Goal: Contribute content: Add original content to the website for others to see

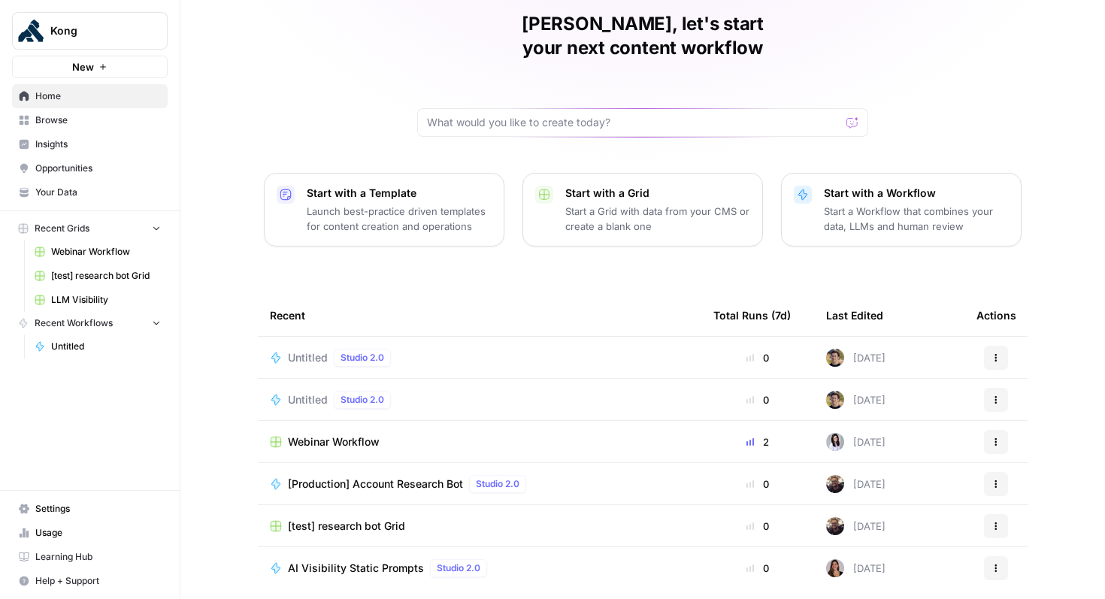
scroll to position [69, 0]
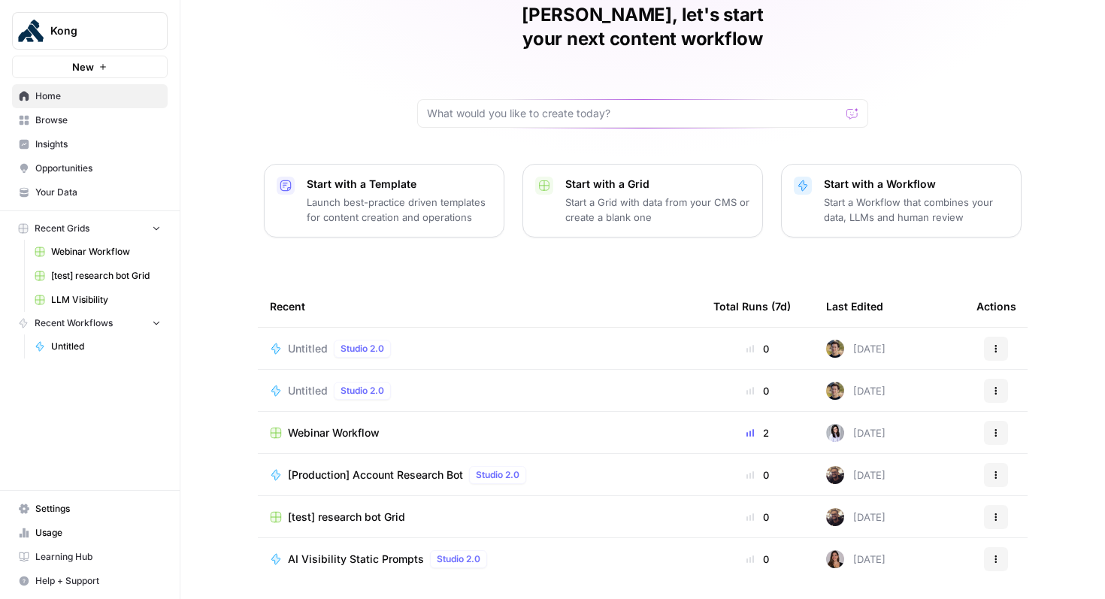
click at [580, 340] on div "Untitled Studio 2.0" at bounding box center [479, 349] width 419 height 18
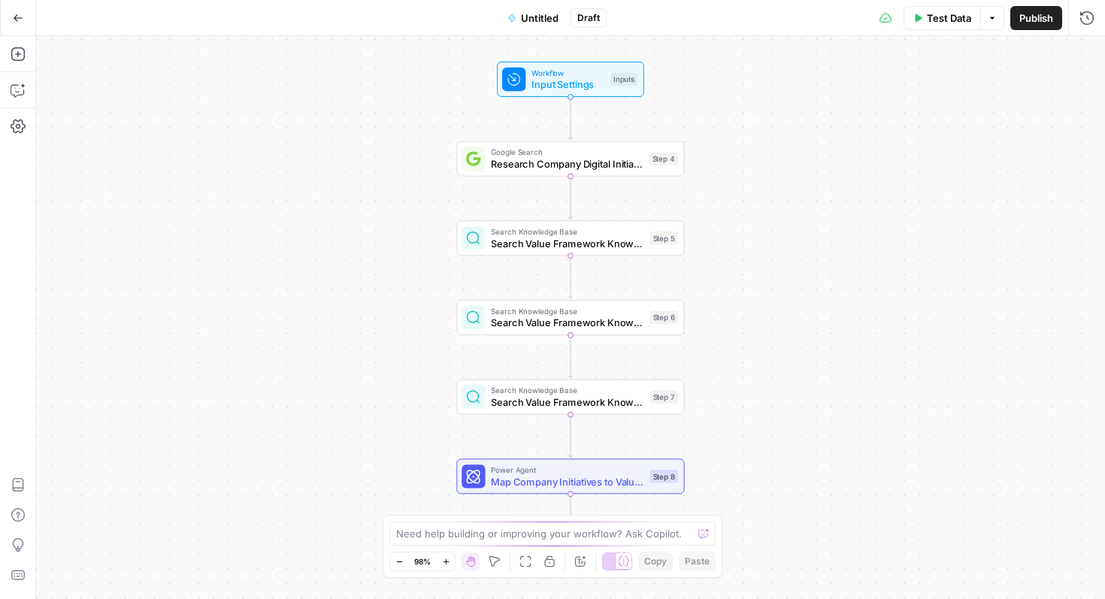
click at [546, 22] on span "Untitled" at bounding box center [540, 18] width 38 height 15
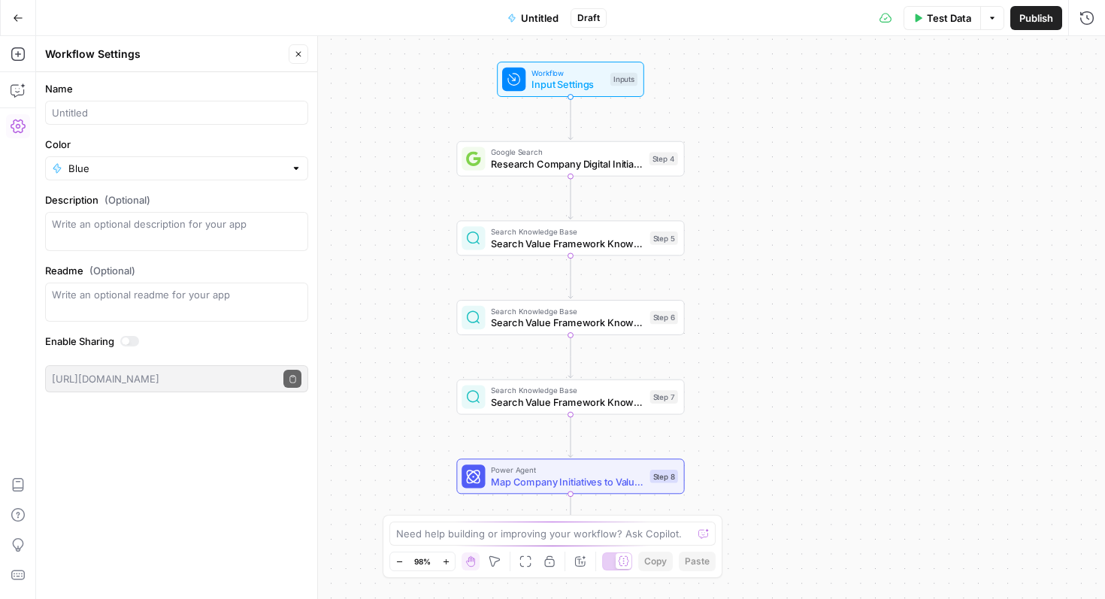
click at [159, 104] on div at bounding box center [176, 113] width 263 height 24
type input "ABM Page Builder"
click at [358, 222] on div "Workflow Input Settings Inputs Google Search Research Company Digital Initiativ…" at bounding box center [570, 317] width 1068 height 563
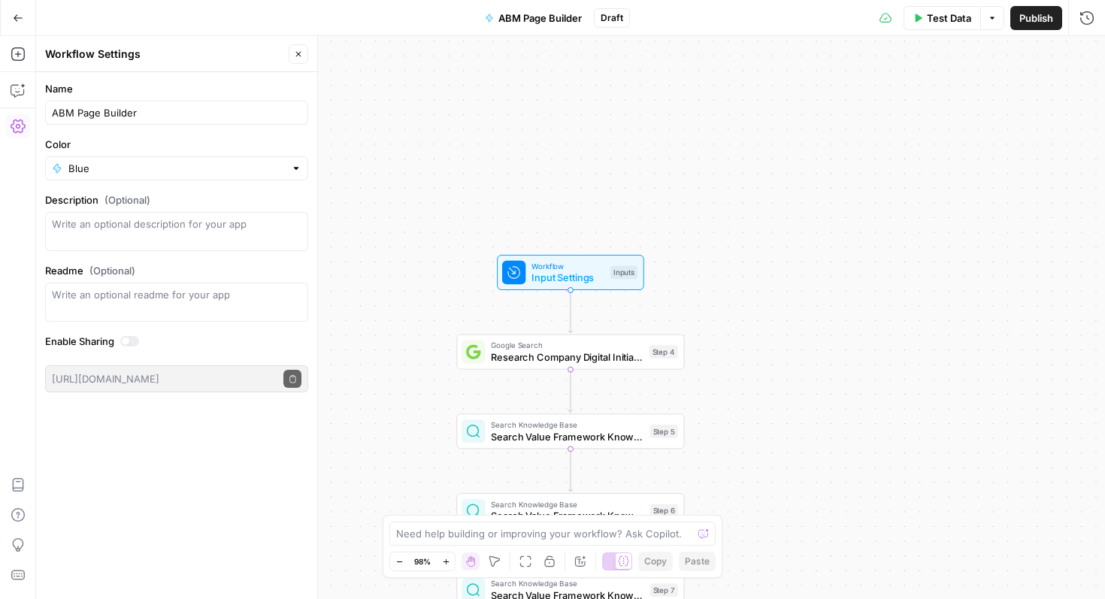
click at [750, 305] on div "Workflow Input Settings Inputs Google Search Research Company Digital Initiativ…" at bounding box center [570, 317] width 1068 height 563
drag, startPoint x: 469, startPoint y: 402, endPoint x: 481, endPoint y: 416, distance: 18.7
click at [464, 414] on div "Workflow Input Settings Inputs Google Search Research Company Digital Initiativ…" at bounding box center [570, 317] width 1068 height 563
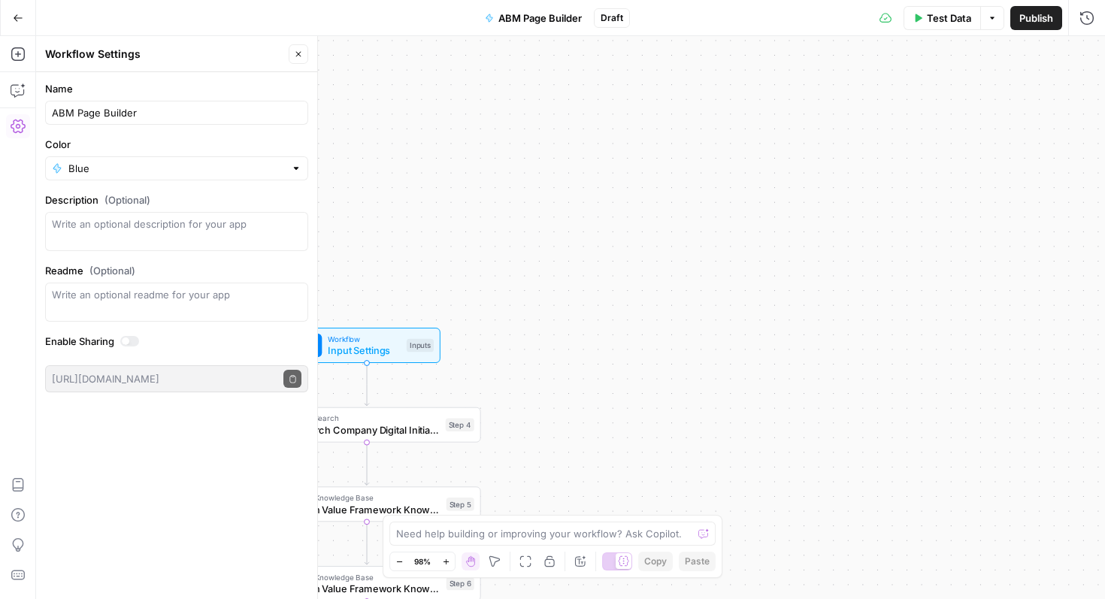
drag, startPoint x: 629, startPoint y: 386, endPoint x: 948, endPoint y: 135, distance: 406.0
click at [948, 135] on div "Workflow Input Settings Inputs Google Search Research Company Digital Initiativ…" at bounding box center [570, 317] width 1068 height 563
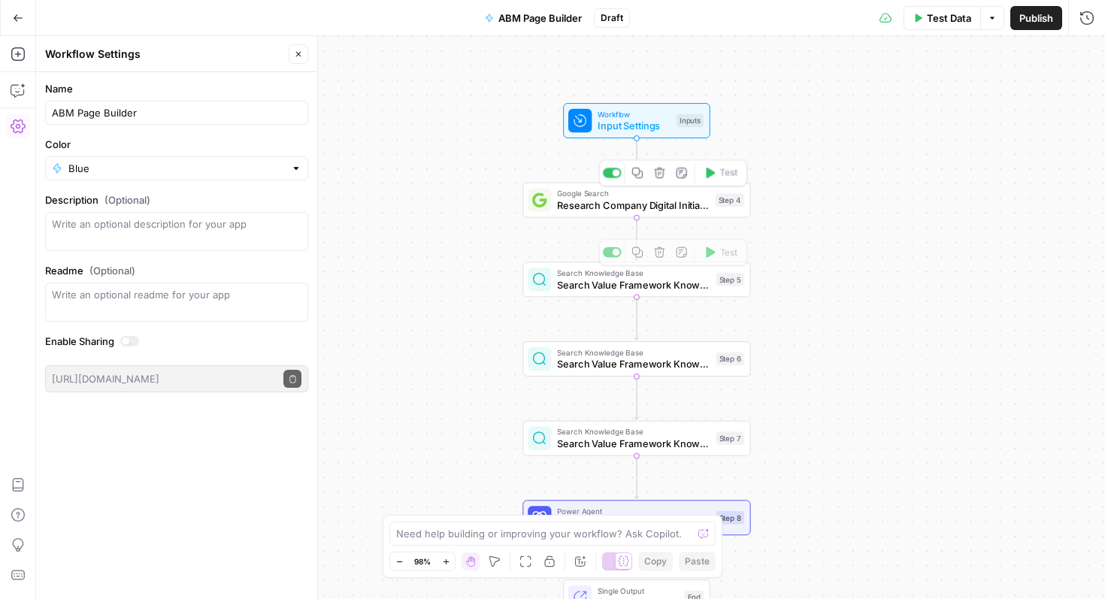
click at [687, 201] on span "Research Company Digital Initiatives" at bounding box center [633, 205] width 153 height 15
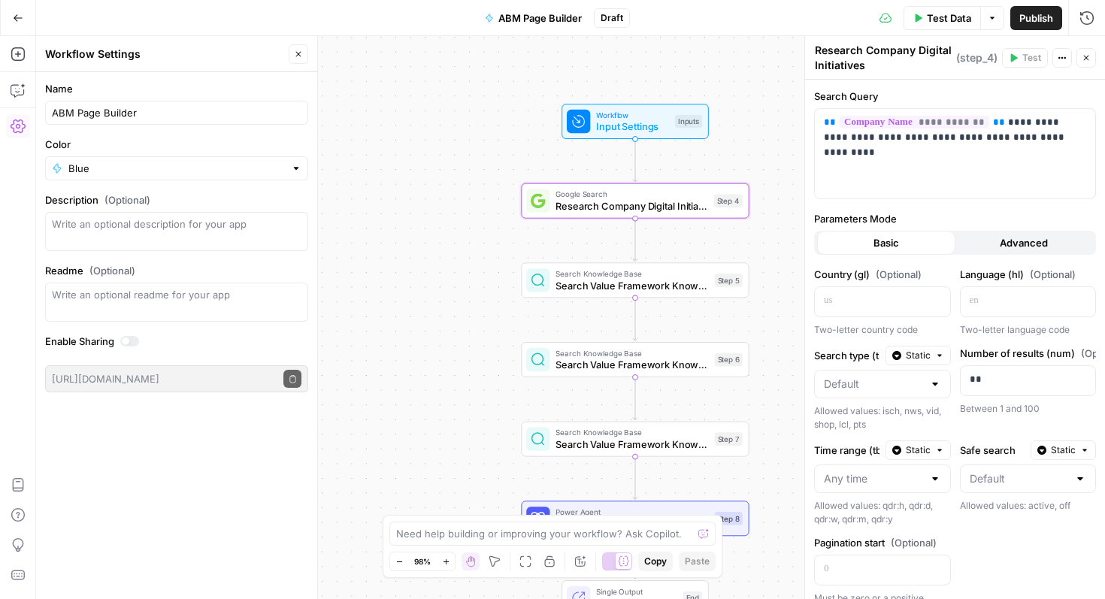
click at [656, 192] on span "Google Search" at bounding box center [631, 195] width 153 height 12
click at [658, 175] on icon "button" at bounding box center [659, 173] width 11 height 11
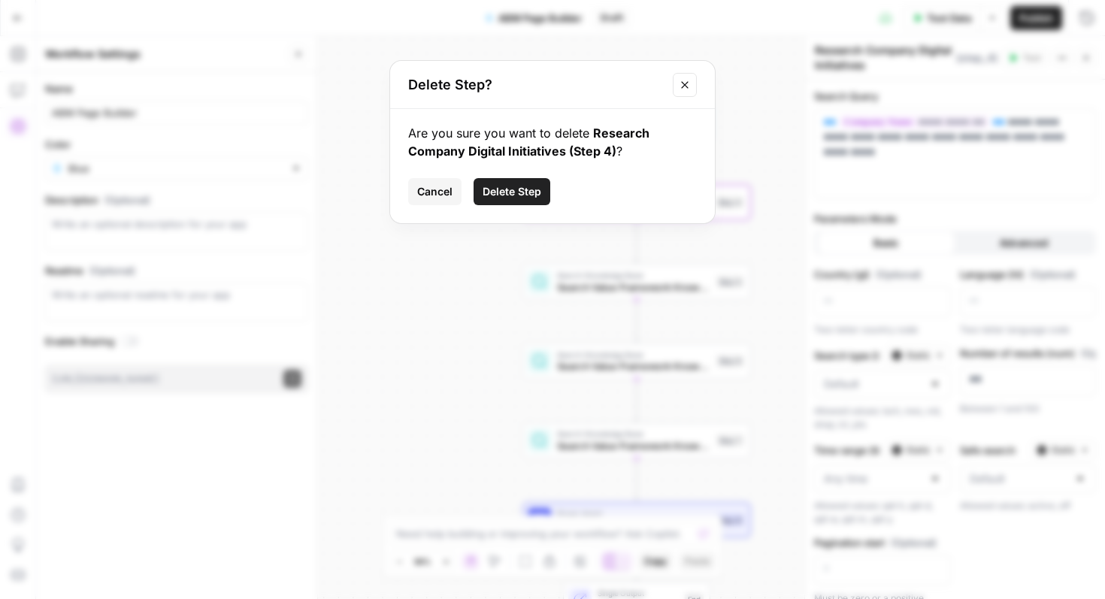
click at [536, 198] on span "Delete Step" at bounding box center [511, 191] width 59 height 15
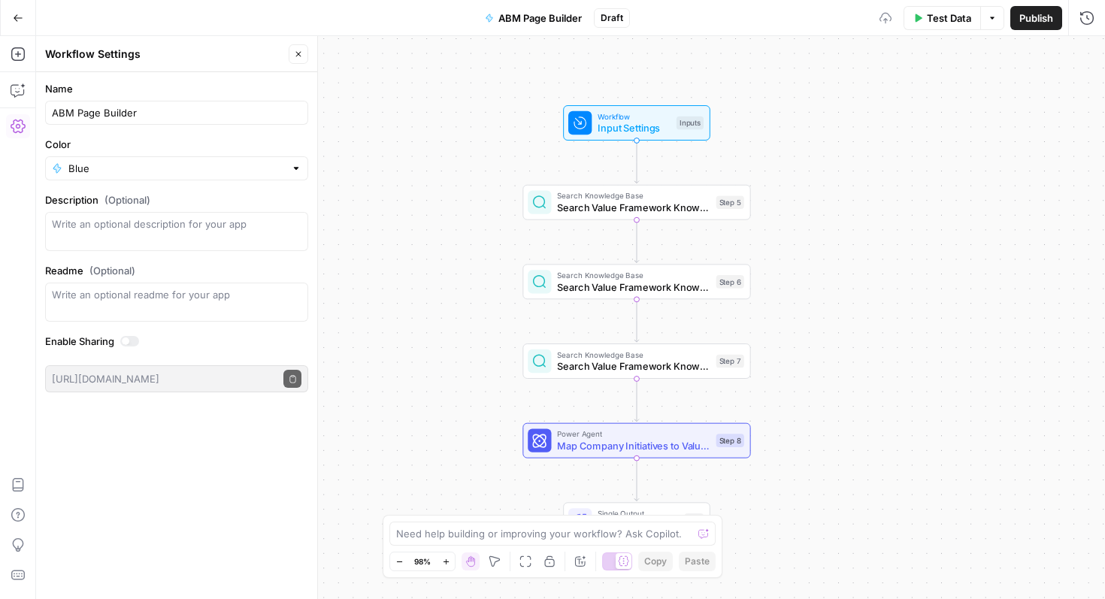
click at [646, 213] on span "Search Value Framework Knowledge Base 1" at bounding box center [633, 207] width 153 height 15
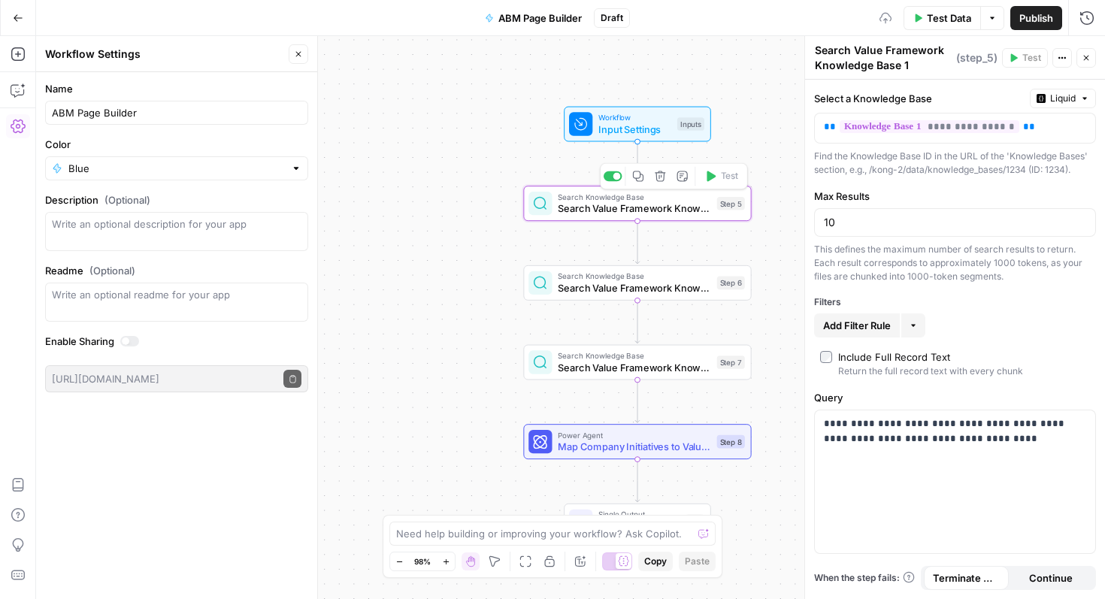
click at [663, 180] on icon "button" at bounding box center [659, 176] width 11 height 11
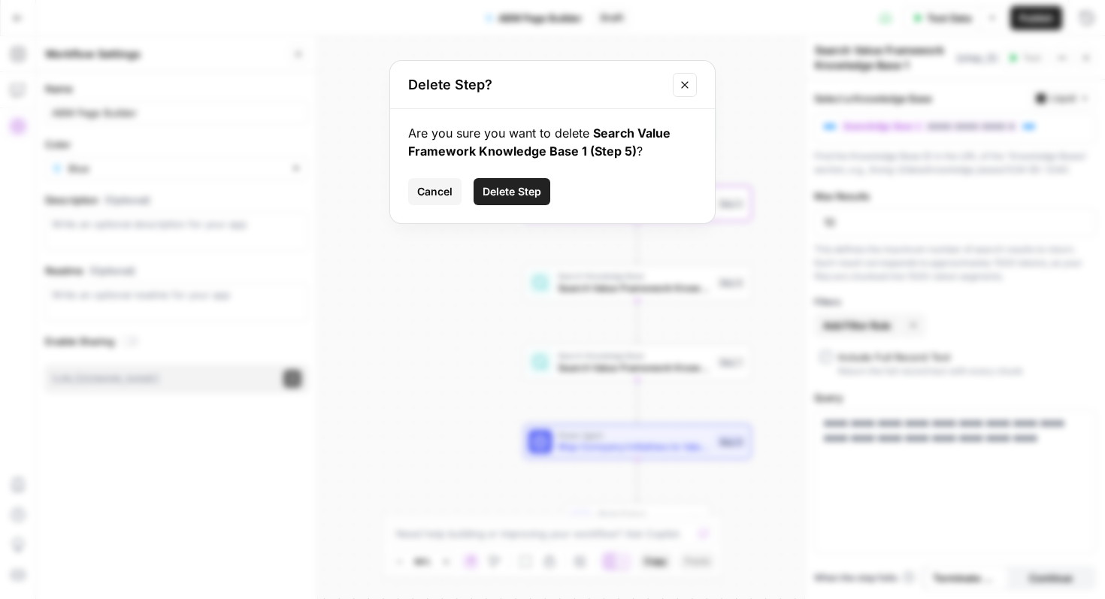
click at [538, 189] on span "Delete Step" at bounding box center [511, 191] width 59 height 15
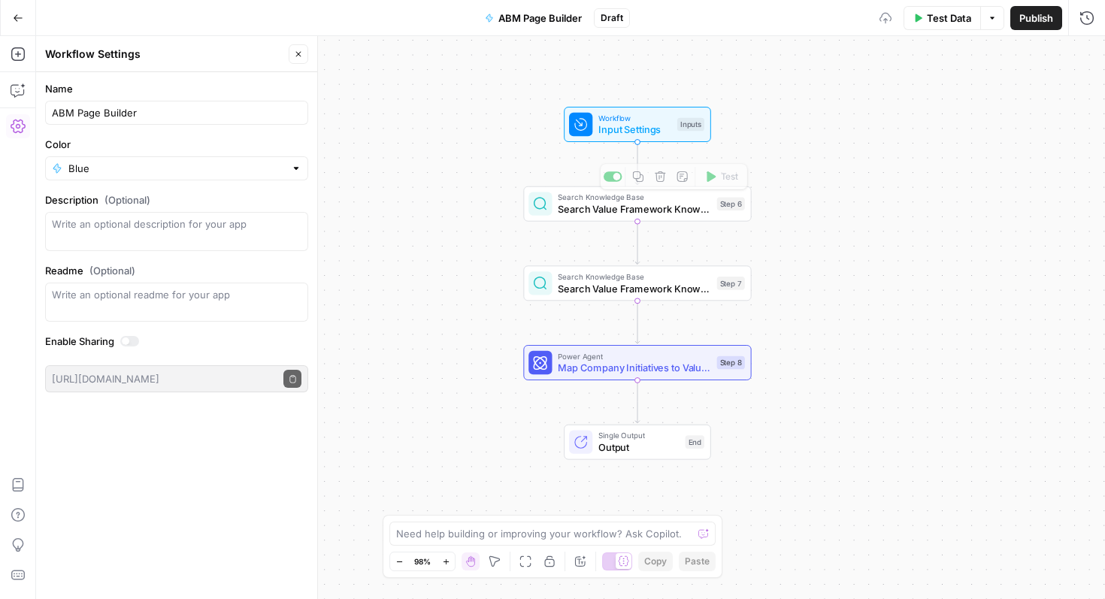
click at [624, 221] on div "Workflow Input Settings Inputs Search Knowledge Base Search Value Framework Kno…" at bounding box center [570, 317] width 1068 height 563
click at [627, 208] on span "Search Value Framework Knowledge Base 2" at bounding box center [634, 210] width 153 height 15
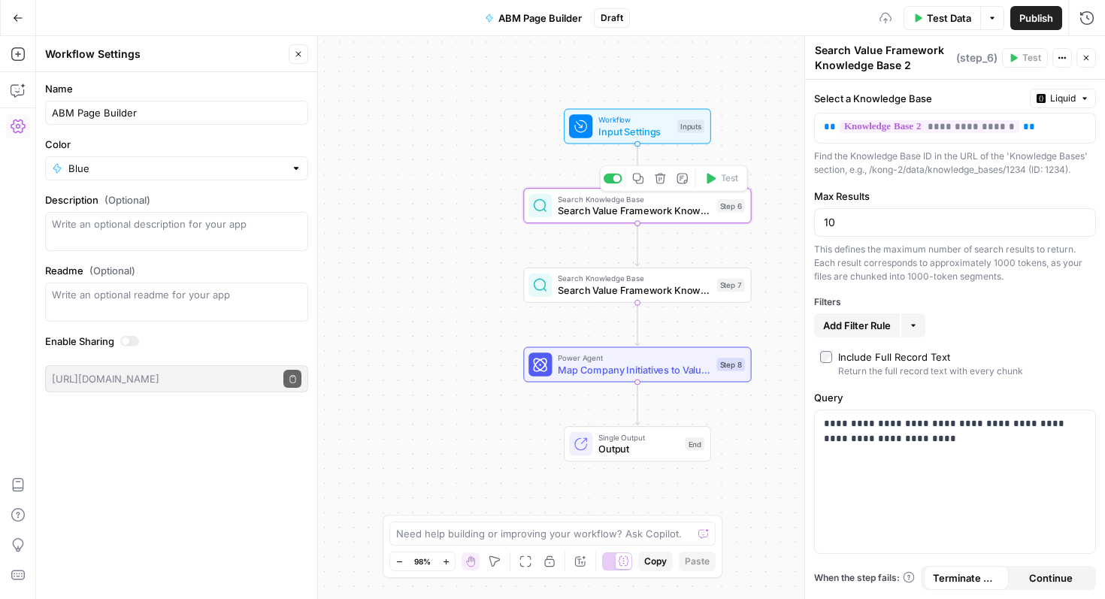
click at [658, 180] on icon "button" at bounding box center [659, 178] width 11 height 11
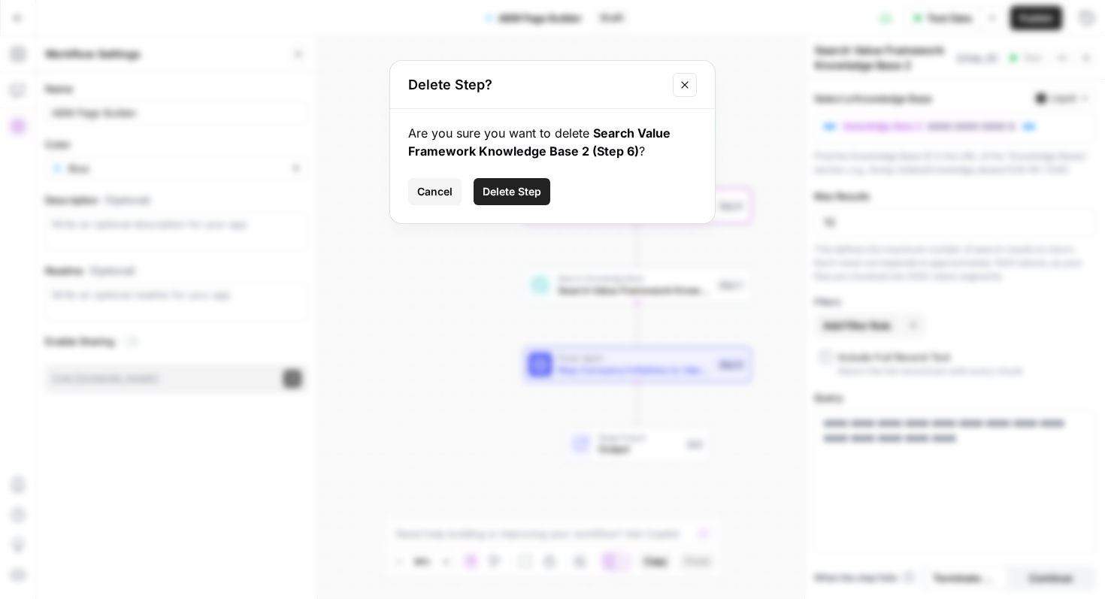
click at [516, 195] on span "Delete Step" at bounding box center [511, 191] width 59 height 15
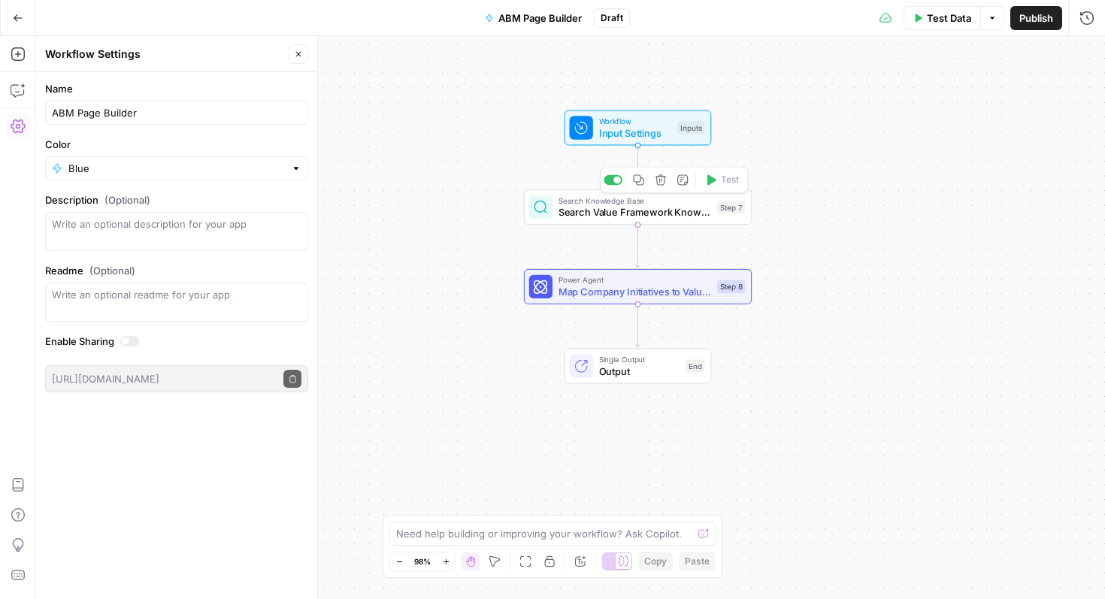
click at [665, 206] on span "Search Value Framework Knowledge Base 3" at bounding box center [634, 212] width 153 height 15
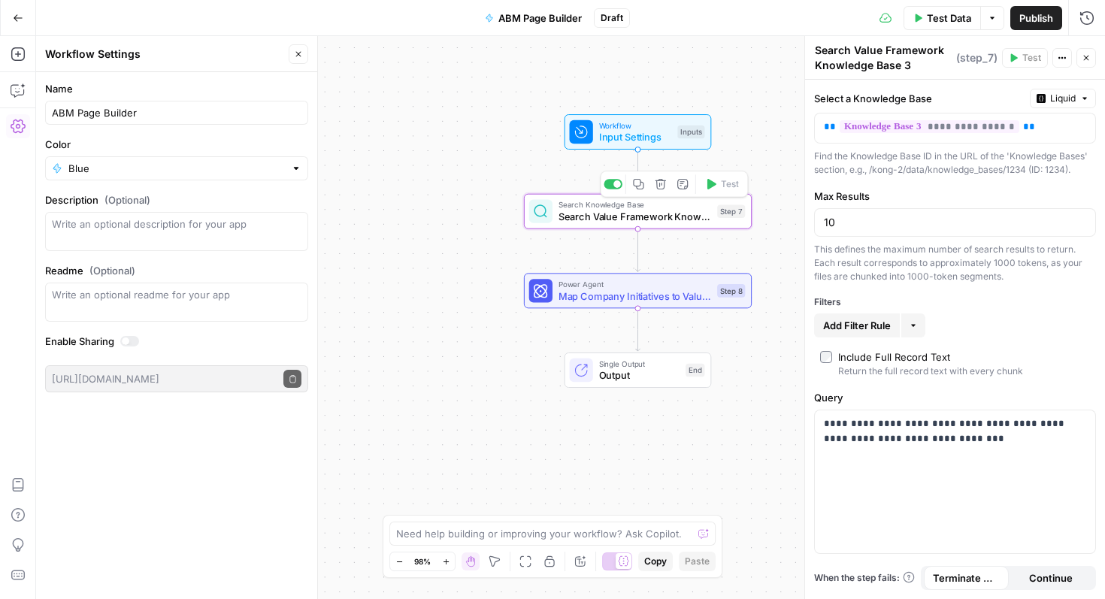
click at [661, 185] on icon "button" at bounding box center [660, 184] width 11 height 11
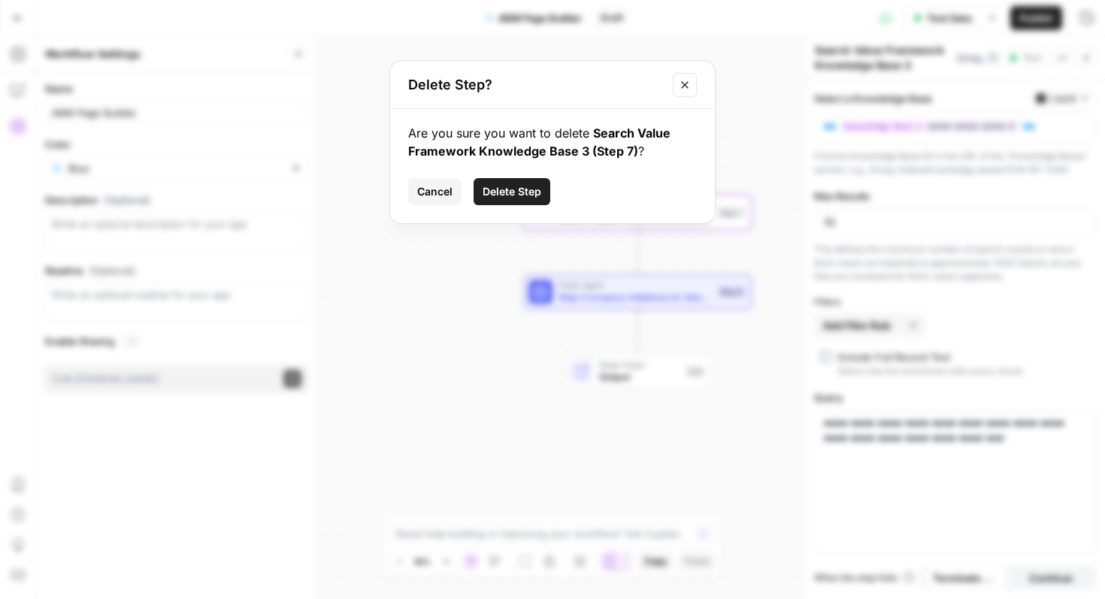
click at [535, 190] on span "Delete Step" at bounding box center [511, 191] width 59 height 15
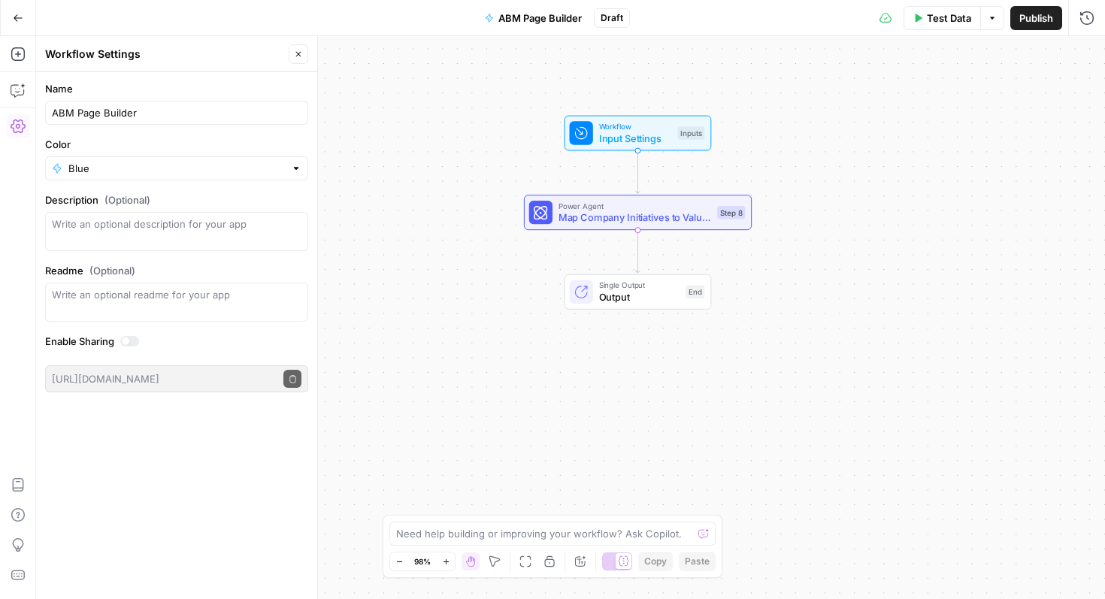
click at [636, 221] on span "Map Company Initiatives to Value Props" at bounding box center [634, 217] width 153 height 15
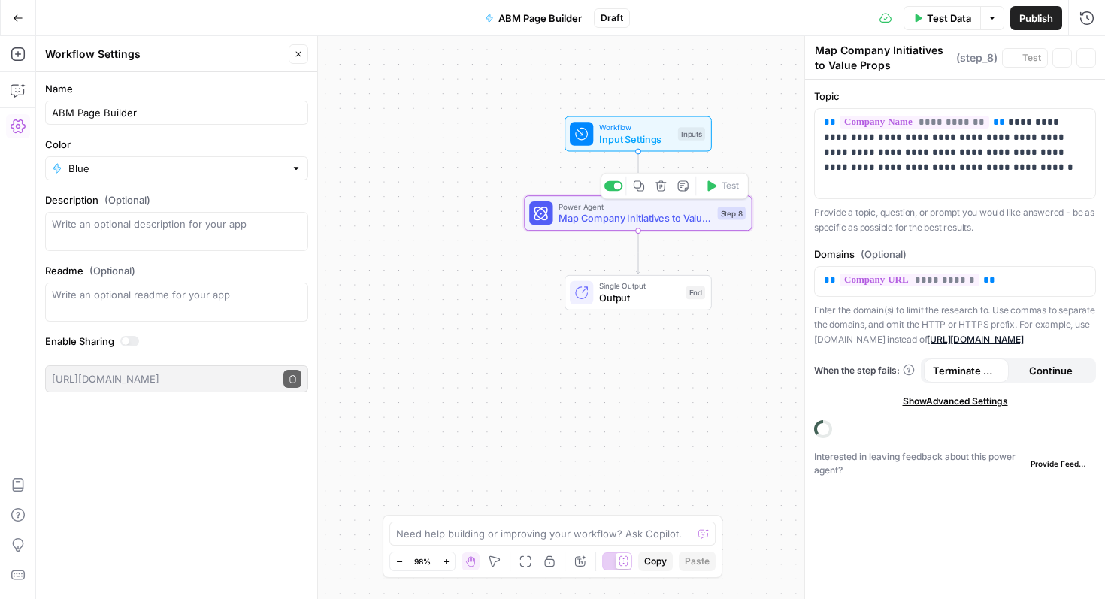
click at [660, 191] on icon "button" at bounding box center [661, 186] width 12 height 12
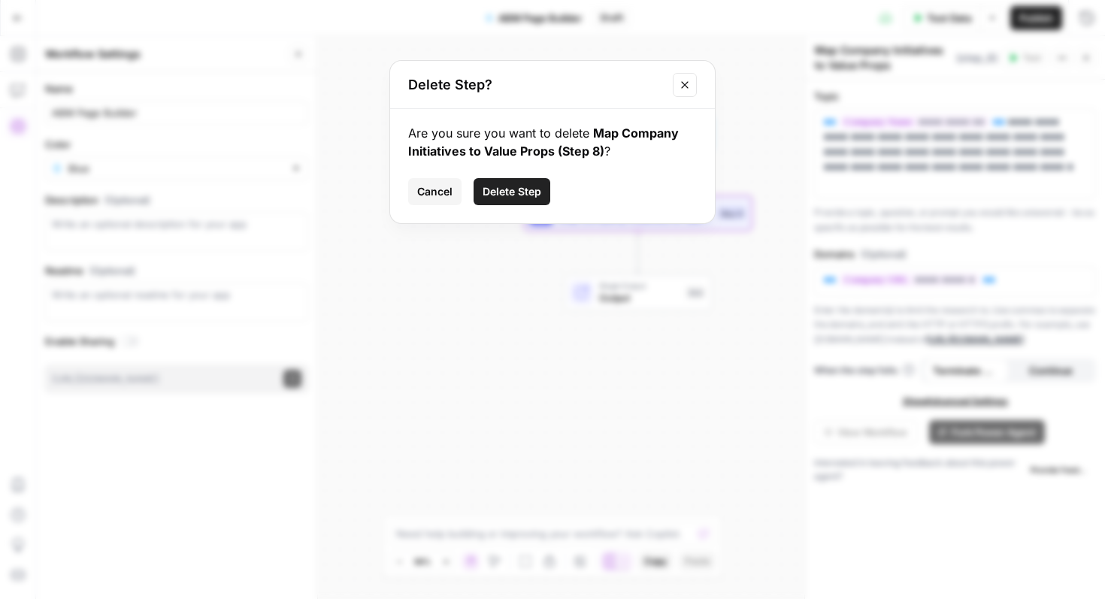
click at [524, 198] on span "Delete Step" at bounding box center [511, 191] width 59 height 15
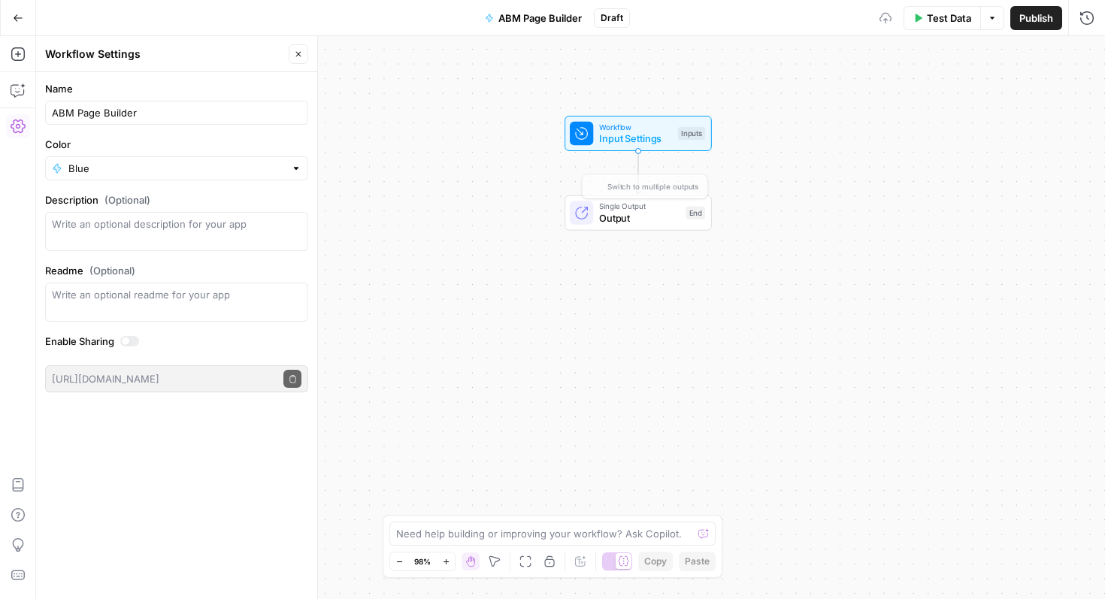
click at [651, 231] on div "Workflow Input Settings Inputs Single Output Output End Switch to multiple outp…" at bounding box center [570, 317] width 1068 height 563
click at [648, 219] on span "Output" at bounding box center [639, 218] width 81 height 15
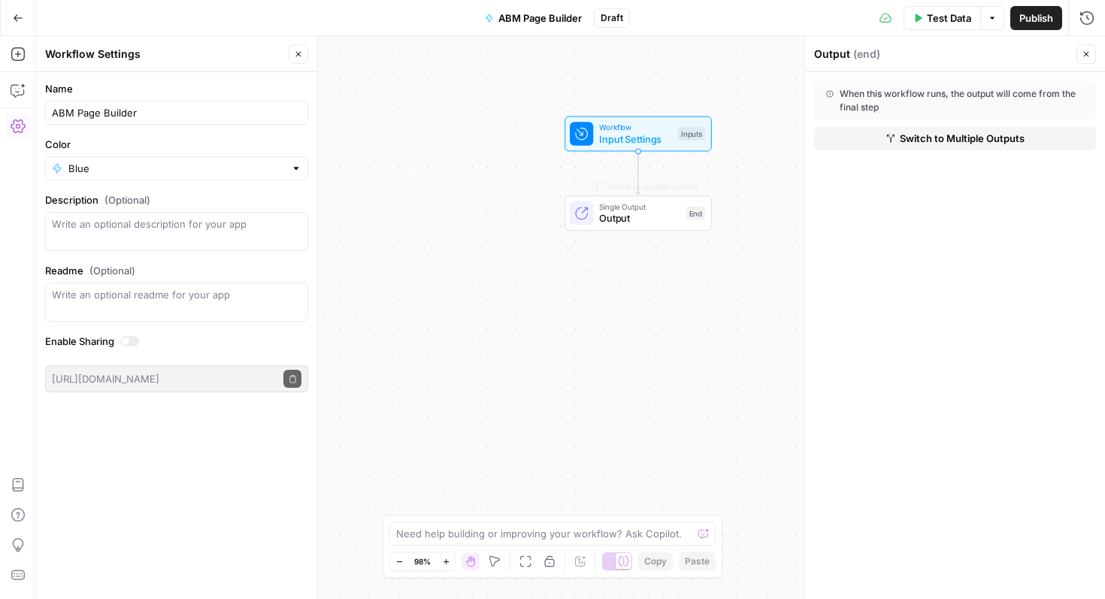
click at [633, 222] on span "Output" at bounding box center [639, 218] width 81 height 15
click at [663, 137] on span "Input Settings" at bounding box center [636, 140] width 73 height 15
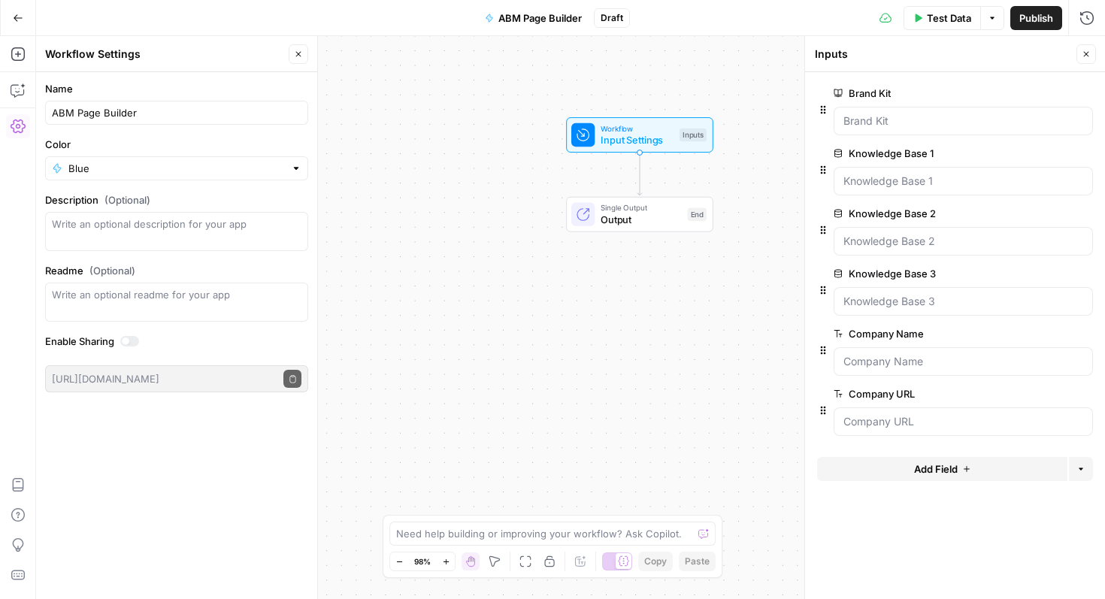
click at [953, 464] on span "Add Field" at bounding box center [936, 468] width 44 height 15
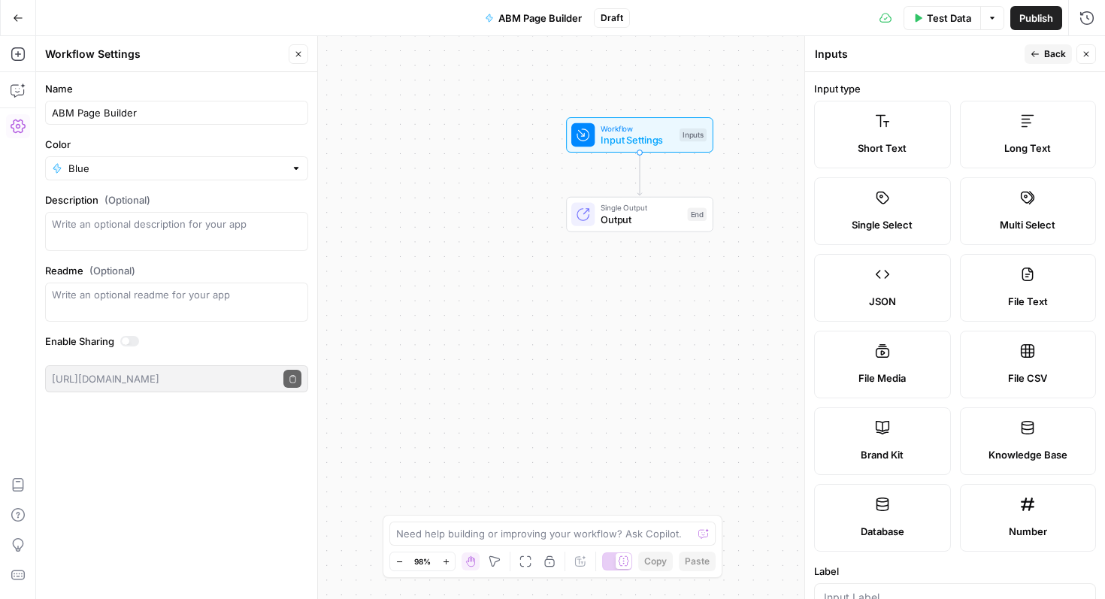
click at [1041, 50] on button "Back" at bounding box center [1047, 54] width 47 height 20
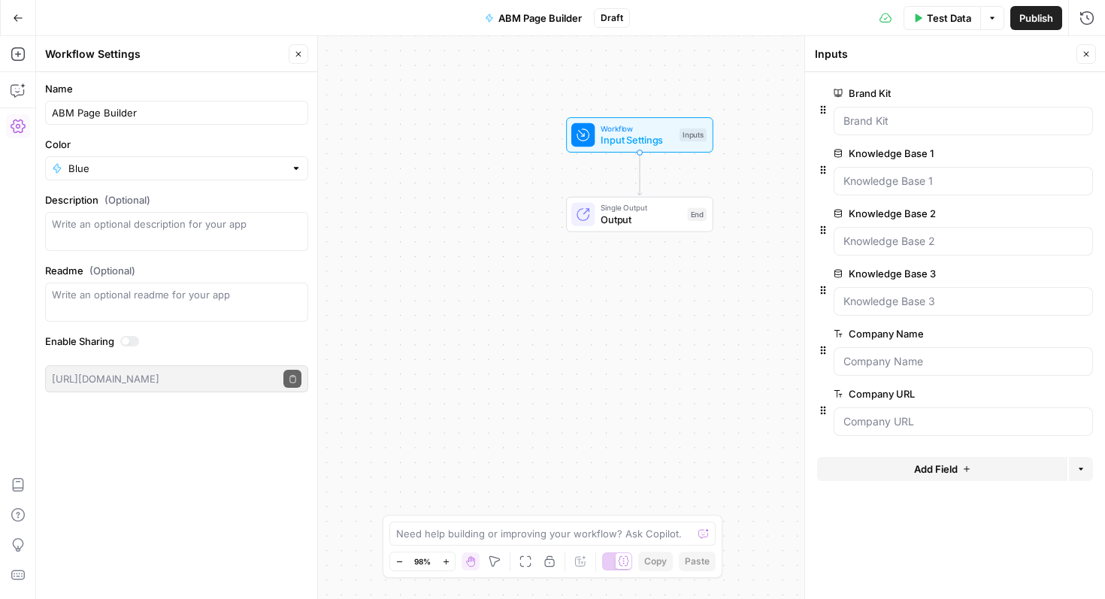
click at [902, 152] on label "Knowledge Base 1" at bounding box center [920, 153] width 174 height 15
click at [902, 174] on 1 "Knowledge Base 1" at bounding box center [963, 181] width 240 height 15
click at [902, 152] on label "Knowledge Base 1" at bounding box center [920, 153] width 174 height 15
click at [902, 174] on 1 "Knowledge Base 1" at bounding box center [963, 181] width 240 height 15
click at [902, 152] on label "Knowledge Base 1" at bounding box center [920, 153] width 174 height 15
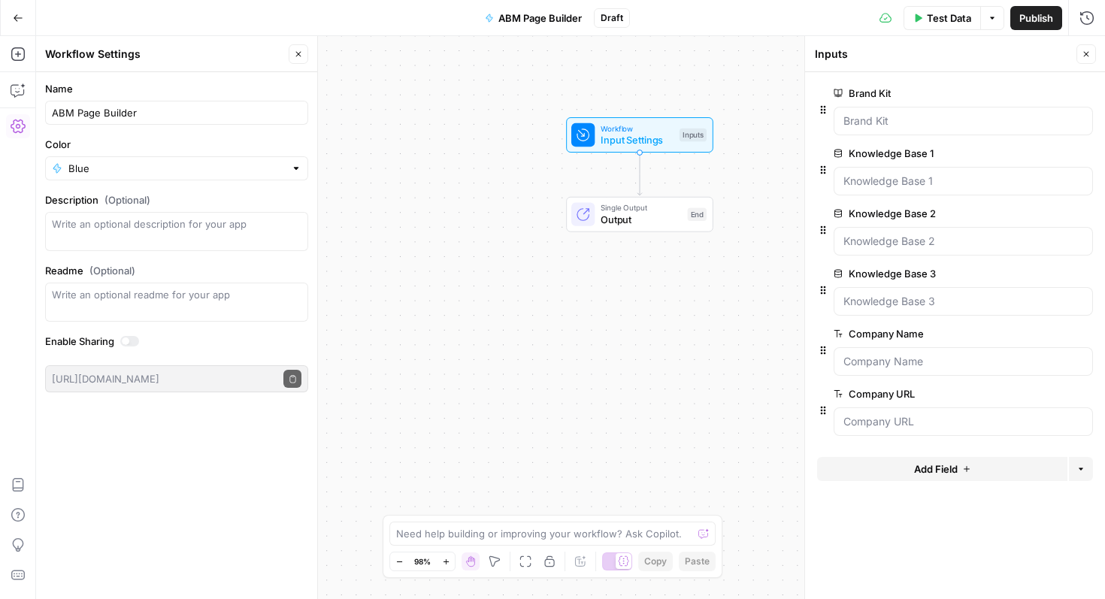
click at [902, 174] on 1 "Knowledge Base 1" at bounding box center [963, 181] width 240 height 15
copy label "Knowledge Base 1"
click at [942, 464] on span "Add Field" at bounding box center [936, 468] width 44 height 15
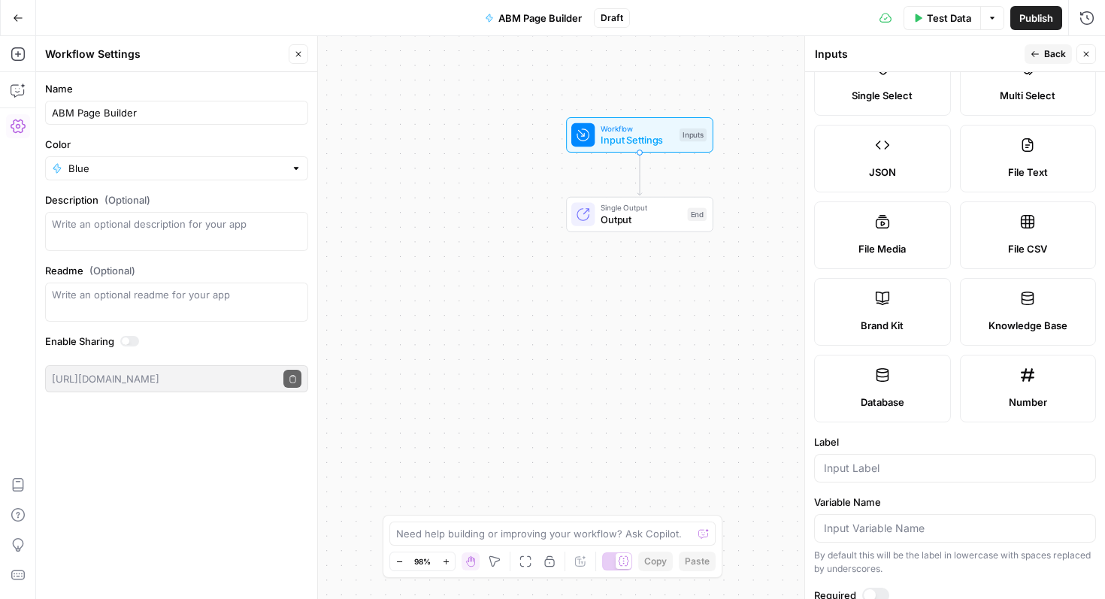
scroll to position [131, 0]
click at [1022, 307] on label "Knowledge Base" at bounding box center [1028, 310] width 137 height 68
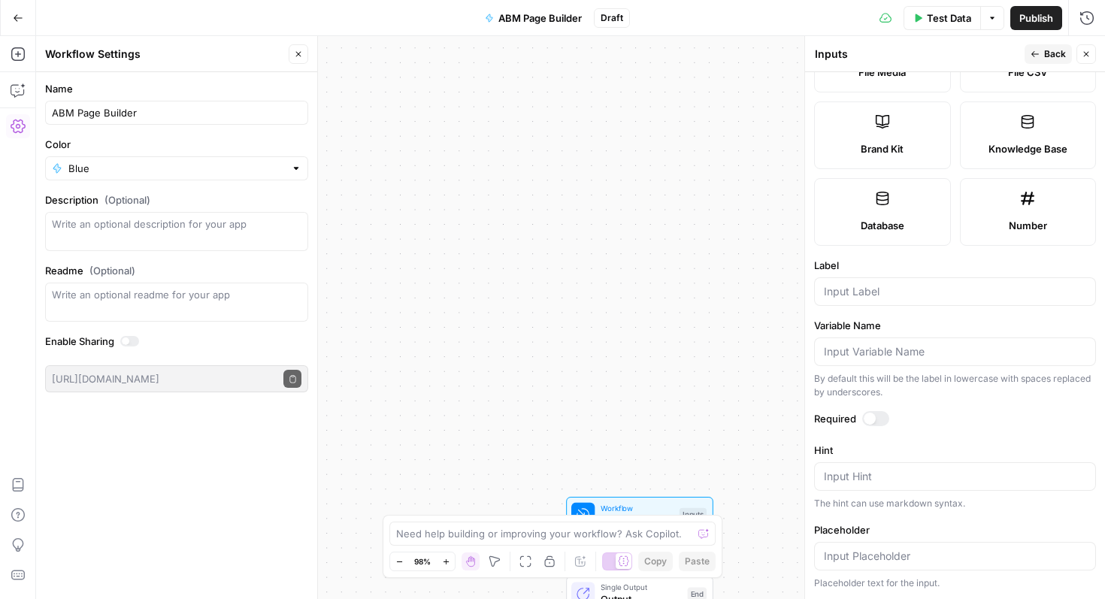
click at [1041, 121] on label "Knowledge Base" at bounding box center [1028, 135] width 137 height 68
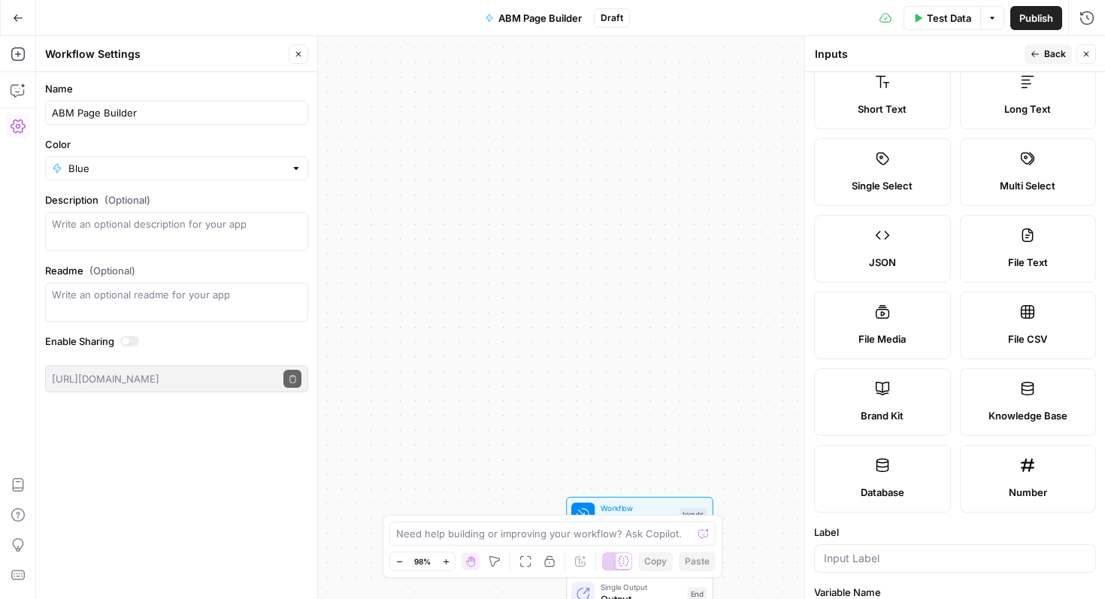
scroll to position [0, 0]
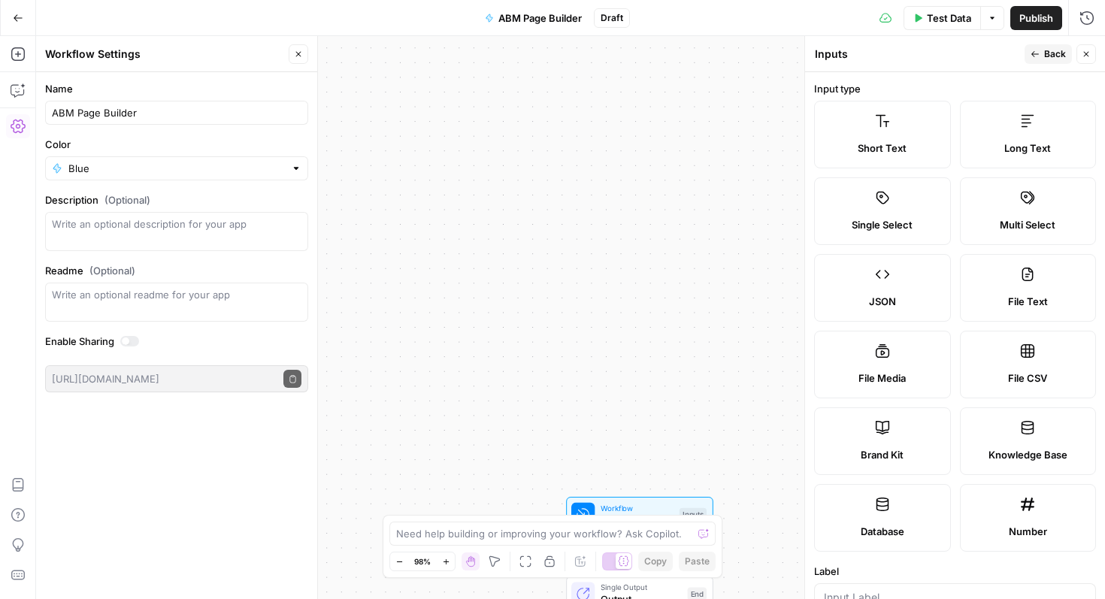
click at [1043, 59] on button "Back" at bounding box center [1047, 54] width 47 height 20
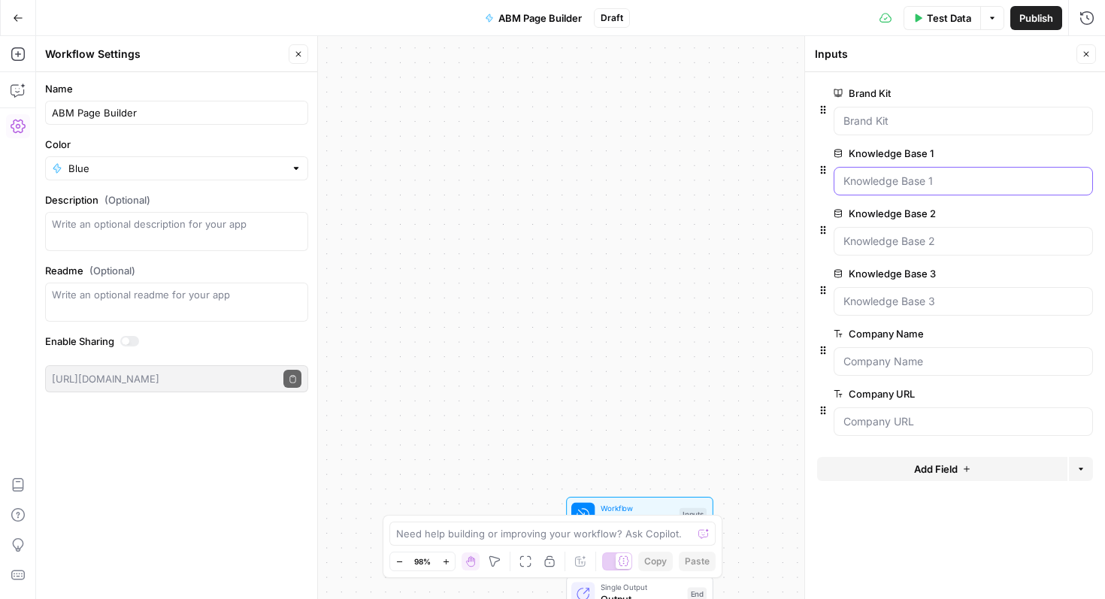
click at [890, 176] on 1 "Knowledge Base 1" at bounding box center [963, 181] width 240 height 15
click at [956, 474] on span "Add Field" at bounding box center [936, 468] width 44 height 15
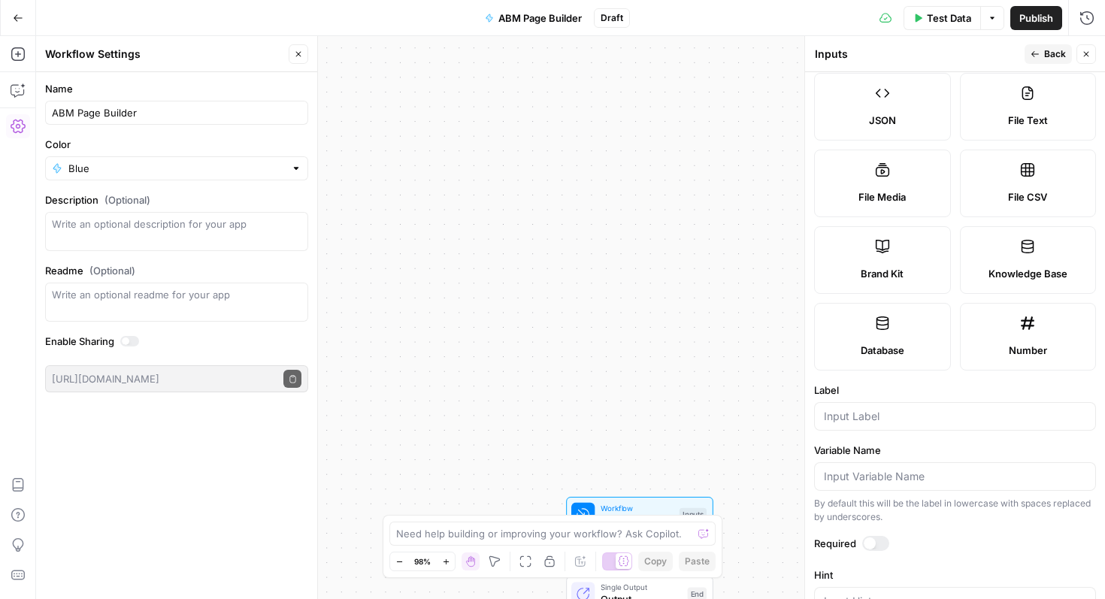
scroll to position [183, 0]
click at [1026, 286] on label "Knowledge Base" at bounding box center [1028, 259] width 137 height 68
click at [860, 420] on input "Label" at bounding box center [955, 414] width 262 height 15
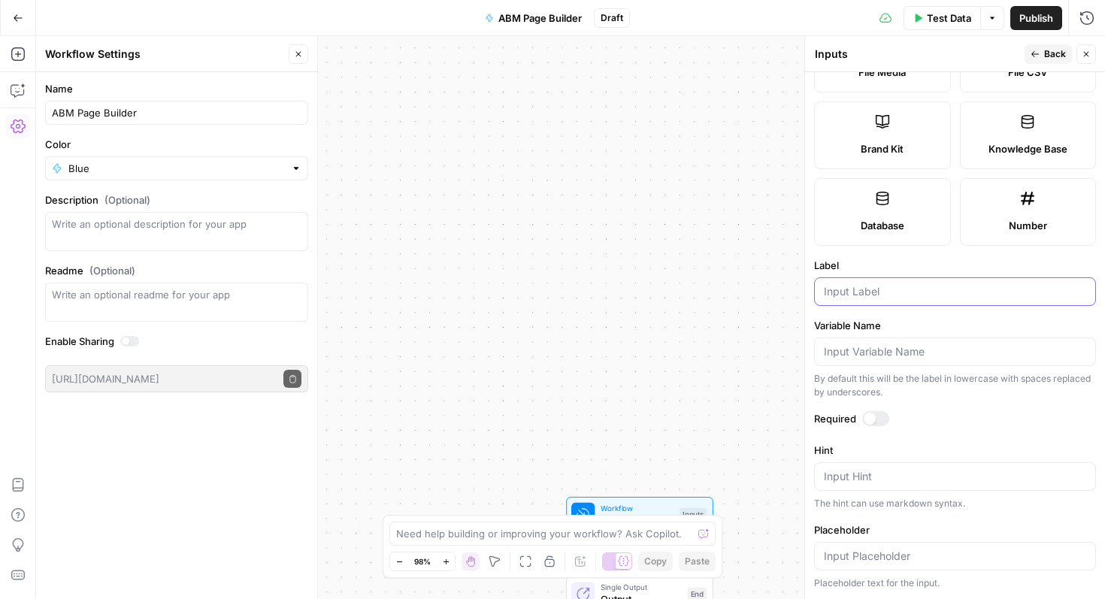
scroll to position [304, 0]
click at [14, 22] on icon "button" at bounding box center [18, 18] width 11 height 11
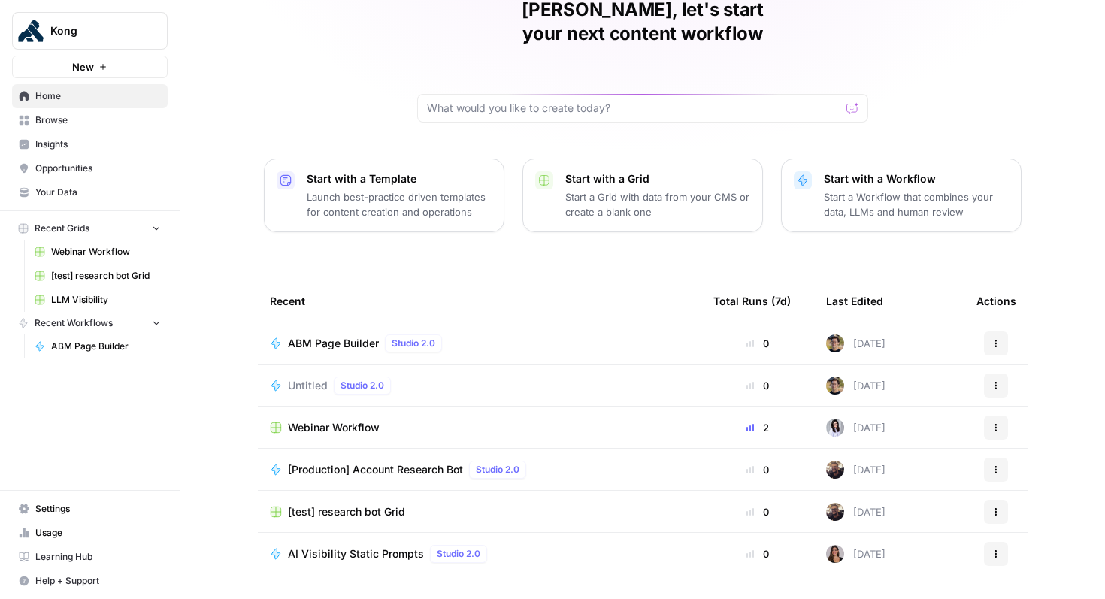
scroll to position [92, 0]
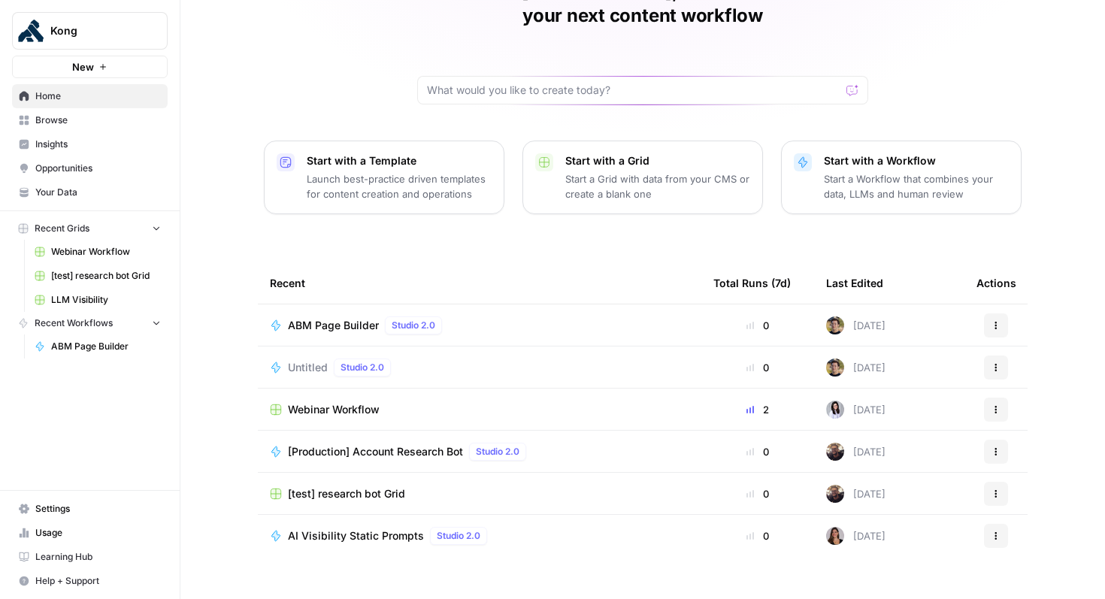
click at [85, 192] on span "Your Data" at bounding box center [97, 193] width 125 height 14
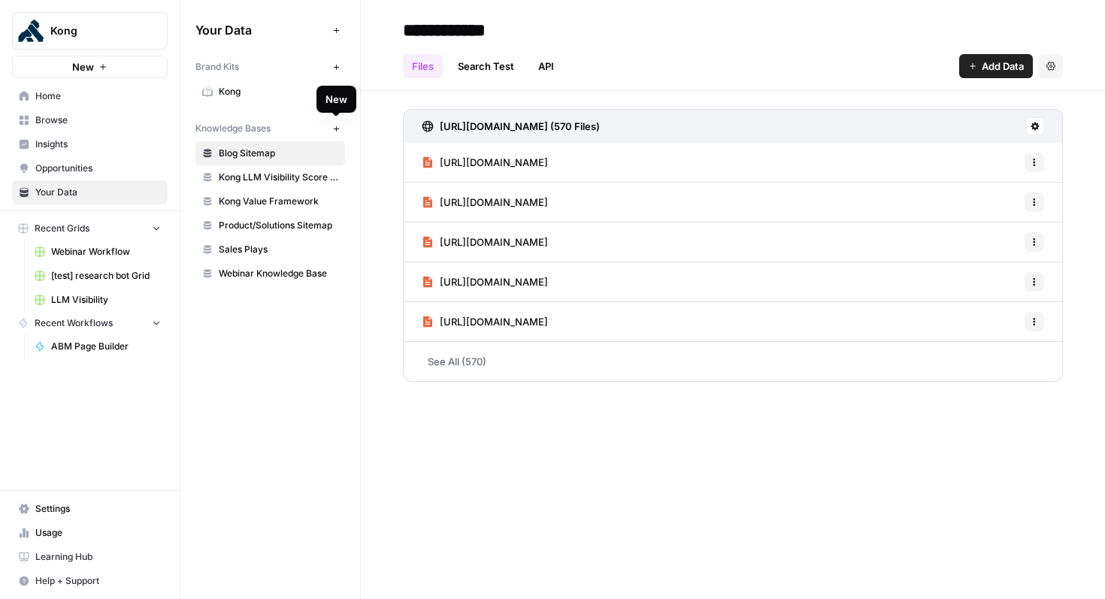
click at [335, 131] on icon "button" at bounding box center [336, 129] width 8 height 8
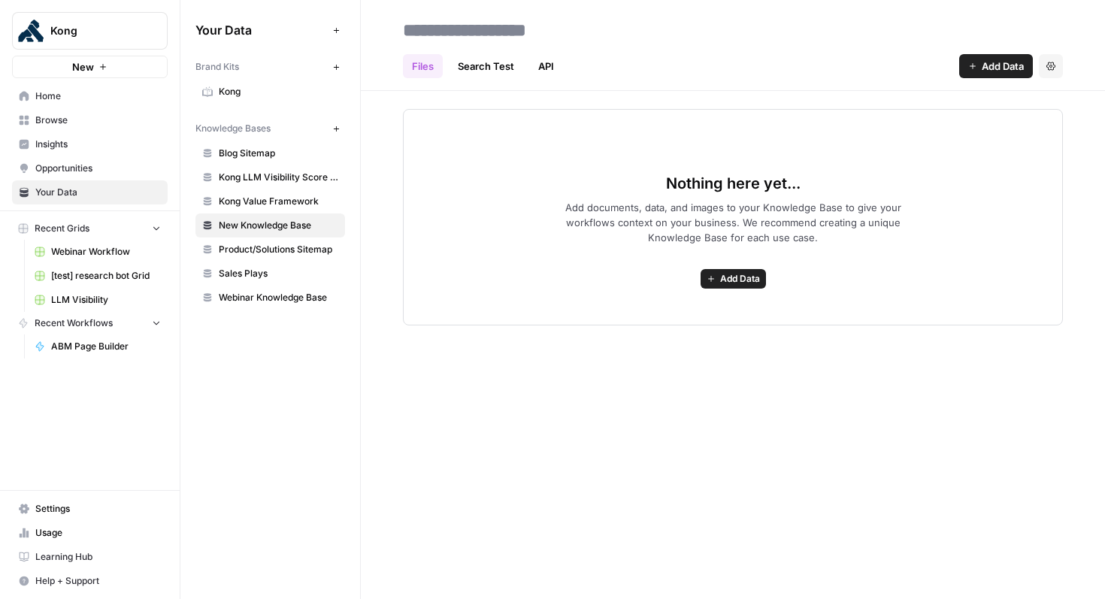
click at [735, 280] on span "Add Data" at bounding box center [740, 279] width 40 height 14
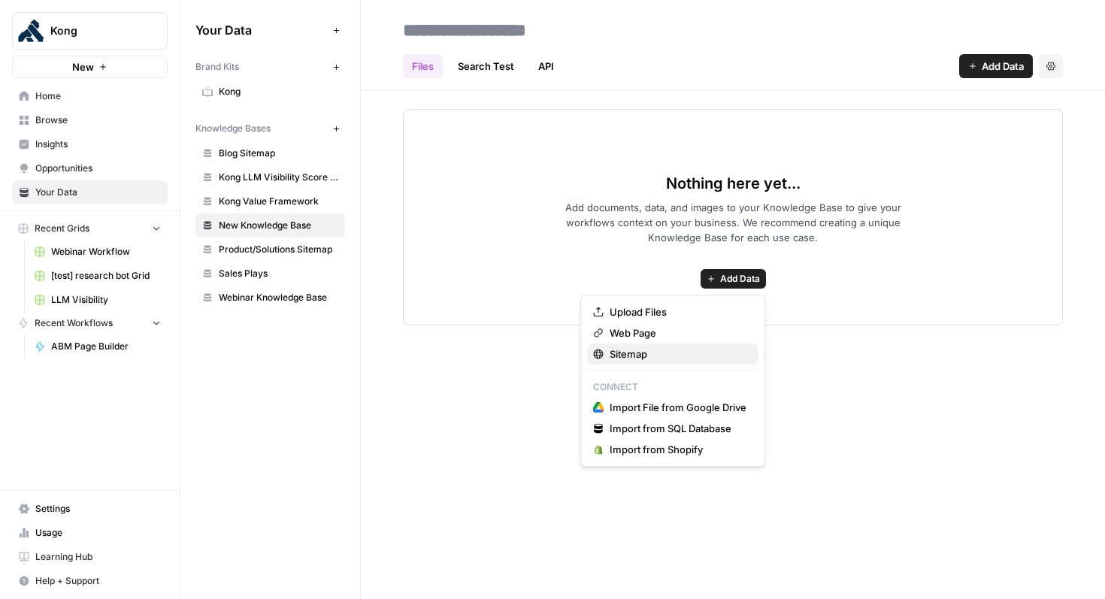
click at [660, 354] on span "Sitemap" at bounding box center [677, 353] width 137 height 15
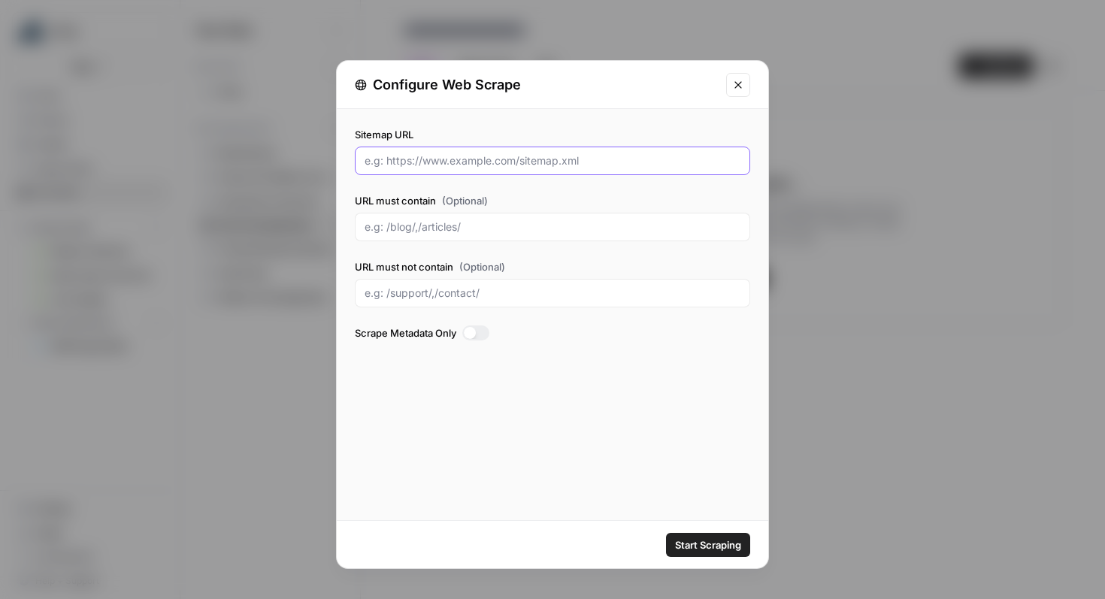
click at [478, 165] on input "Sitemap URL" at bounding box center [552, 160] width 376 height 15
paste input "[URL][DOMAIN_NAME]"
type input "[URL][DOMAIN_NAME]"
click at [718, 537] on span "Start Scraping" at bounding box center [708, 544] width 66 height 15
